Goal: Task Accomplishment & Management: Manage account settings

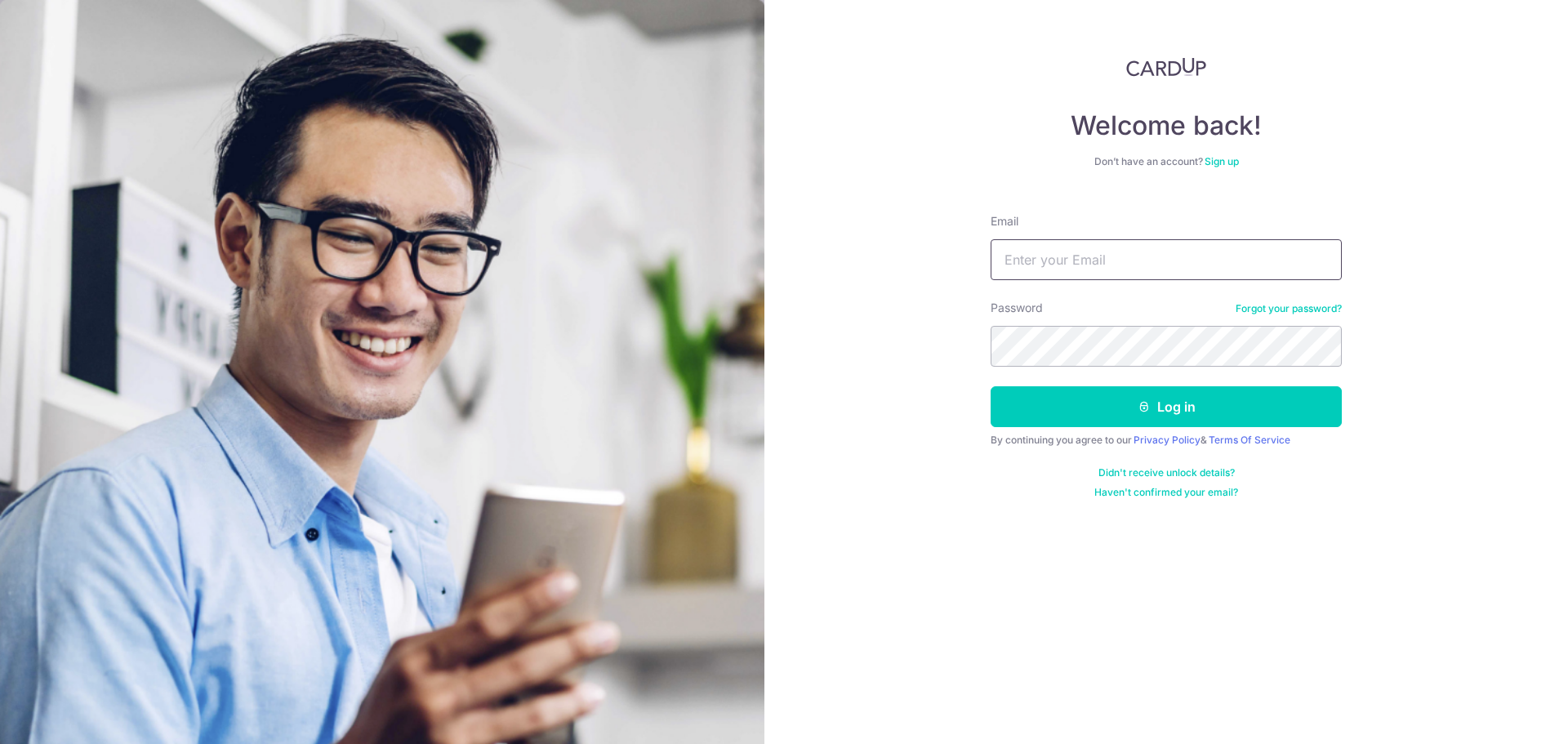
click at [1160, 255] on input "Email" at bounding box center [1166, 260] width 351 height 41
type input "[EMAIL_ADDRESS][DOMAIN_NAME]"
click at [991, 386] on button "Log in" at bounding box center [1166, 406] width 351 height 41
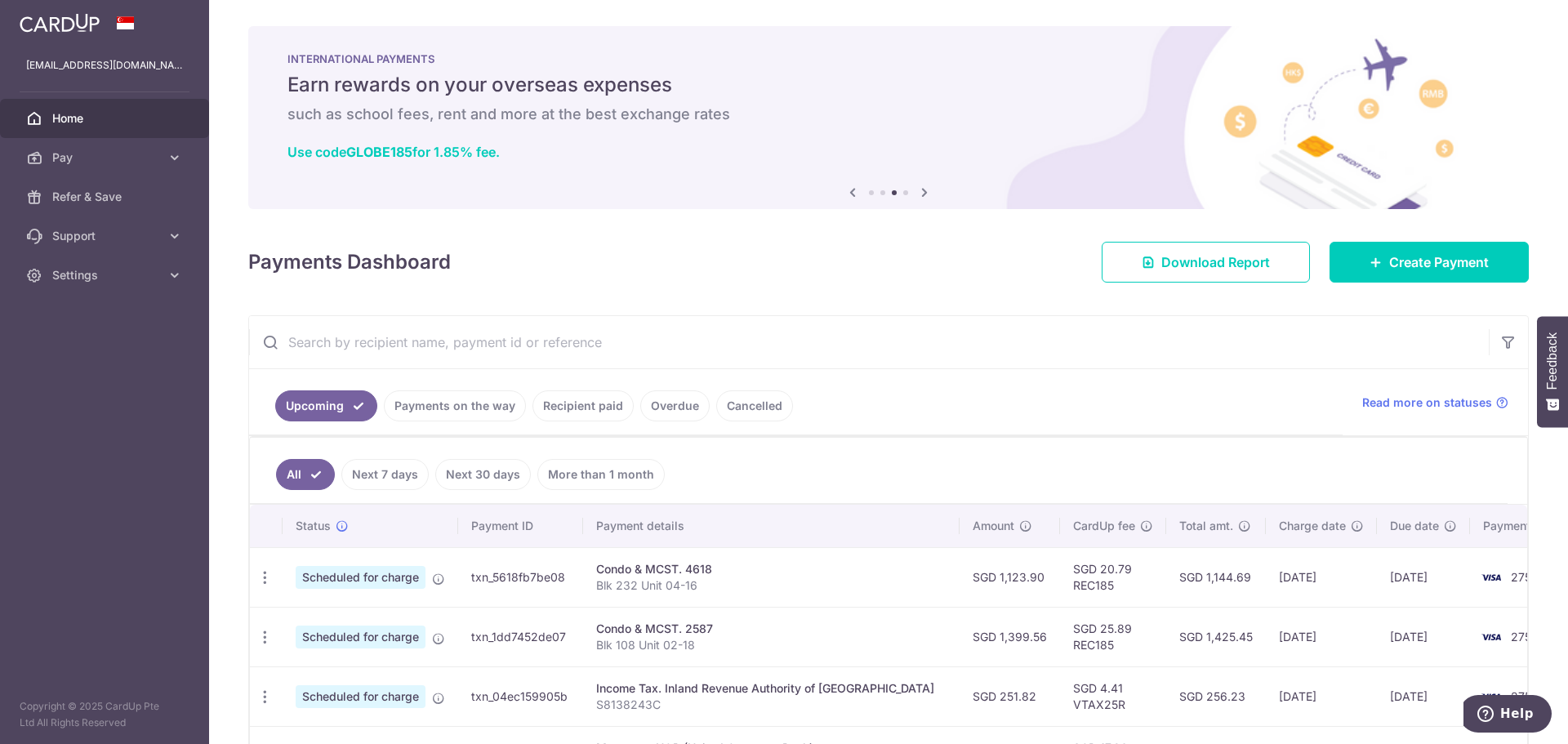
scroll to position [82, 0]
